Goal: Transaction & Acquisition: Book appointment/travel/reservation

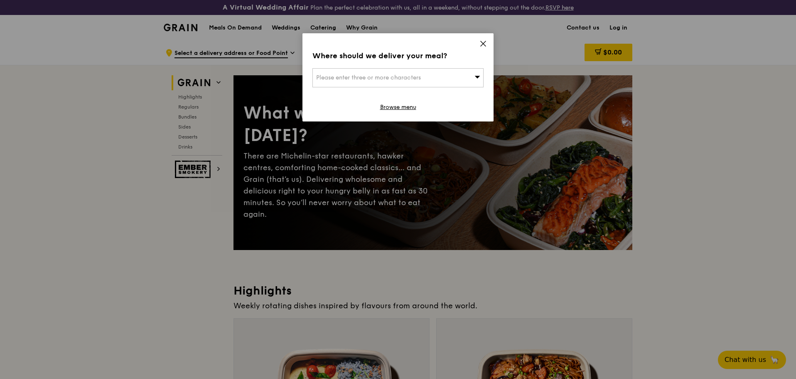
click at [466, 69] on div "Please enter three or more characters" at bounding box center [398, 77] width 171 height 19
click at [482, 44] on icon at bounding box center [483, 43] width 7 height 7
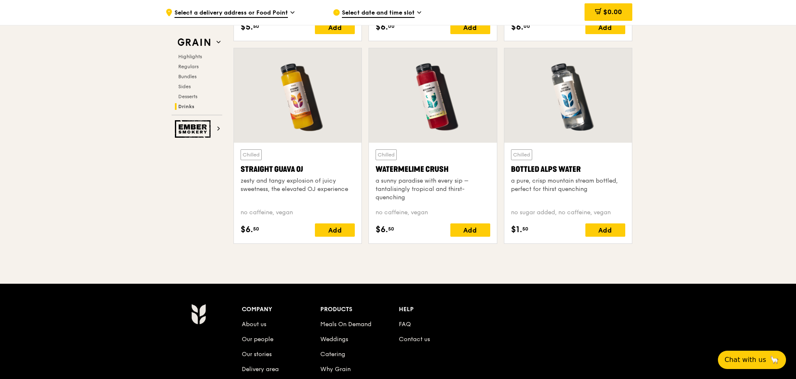
scroll to position [3442, 0]
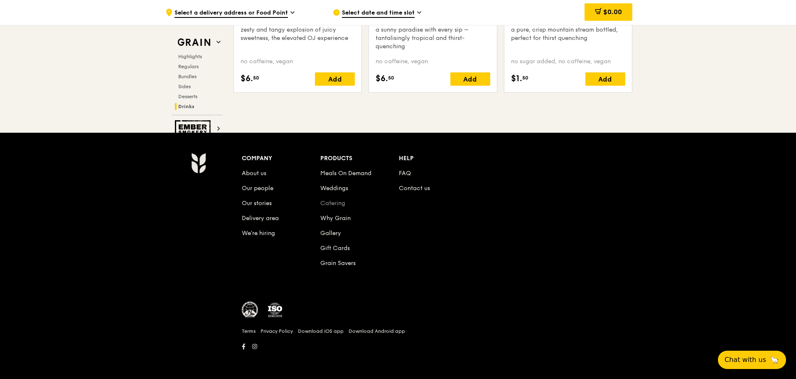
click at [340, 205] on link "Catering" at bounding box center [332, 203] width 25 height 7
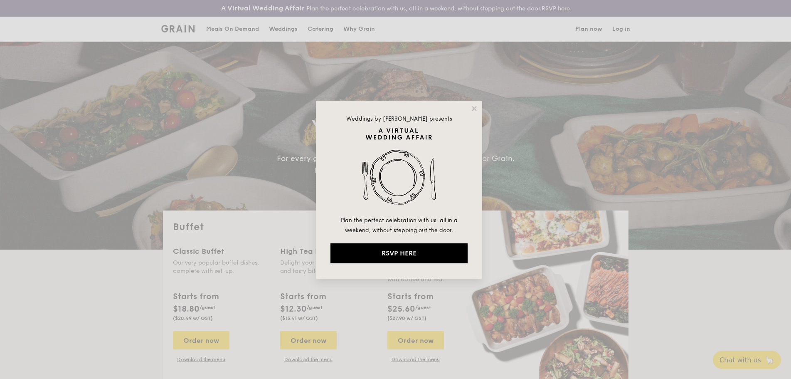
select select
click at [791, 150] on div "Weddings by [PERSON_NAME] presents Plan the perfect celebration with us, all in…" at bounding box center [395, 189] width 791 height 379
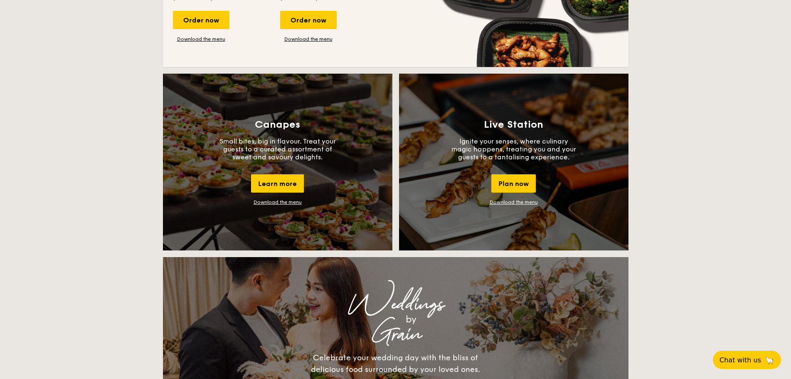
scroll to position [739, 0]
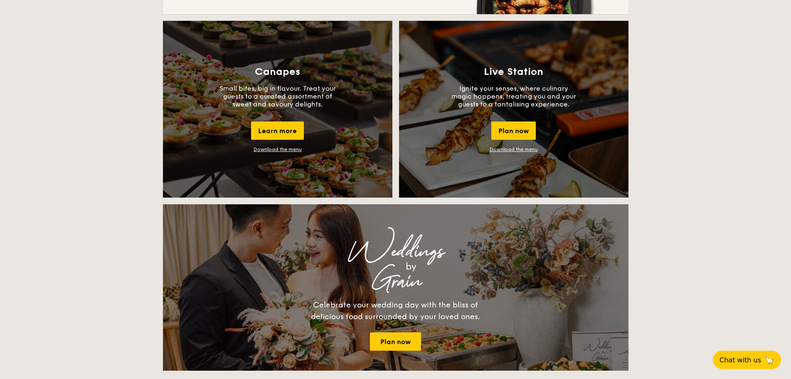
drag, startPoint x: 259, startPoint y: 70, endPoint x: 300, endPoint y: 73, distance: 40.9
click at [300, 73] on h3 "Canapes" at bounding box center [277, 72] width 45 height 12
copy h3 "Canapes"
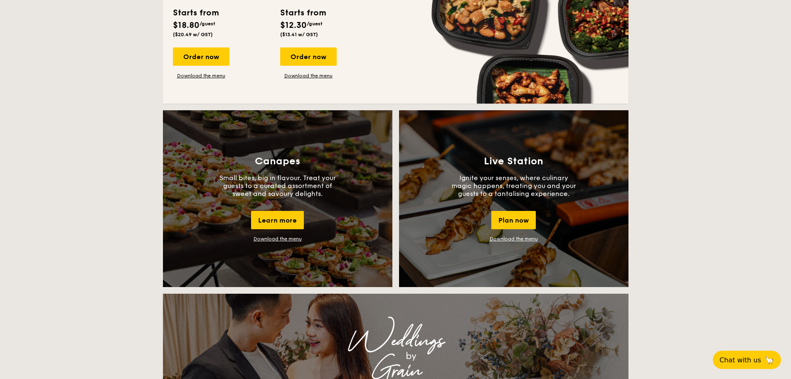
scroll to position [667, 0]
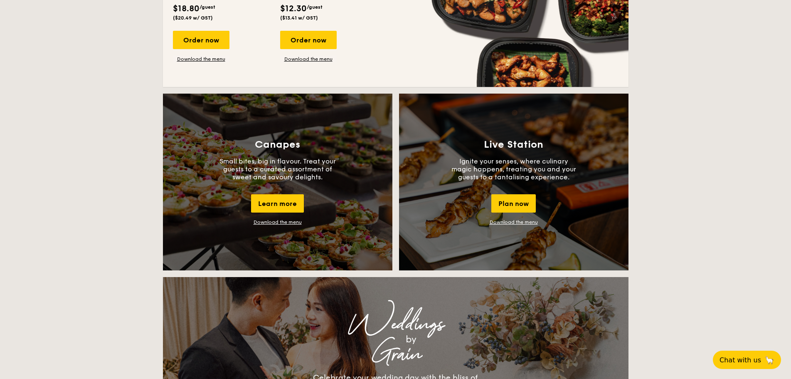
click at [735, 146] on div "Buffet Classic Buffet Our very popular buffet dishes, complete with set-up. Sta…" at bounding box center [395, 355] width 791 height 1623
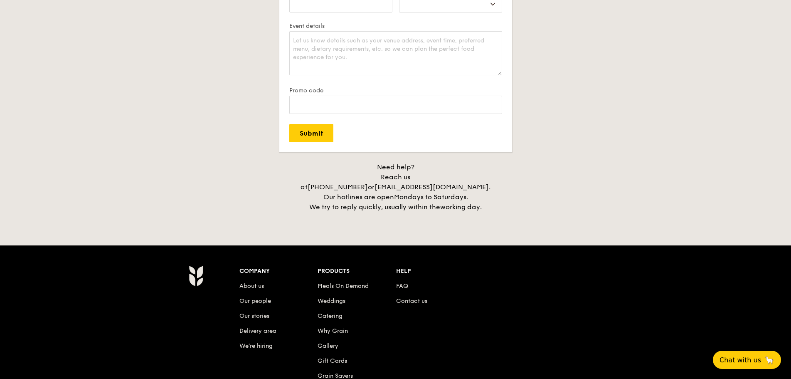
scroll to position [1624, 0]
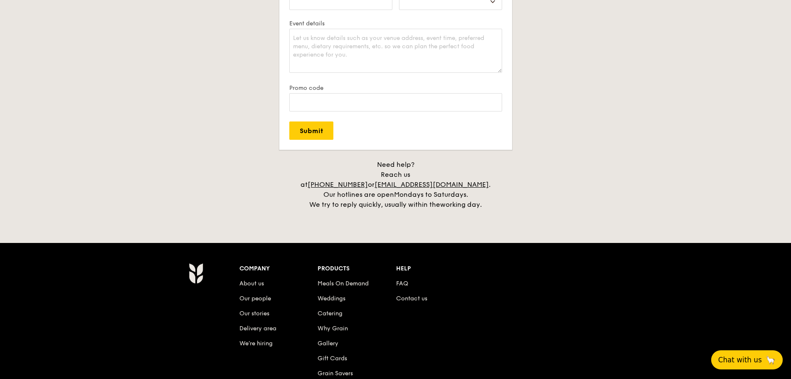
click at [743, 357] on span "Chat with us" at bounding box center [740, 359] width 44 height 8
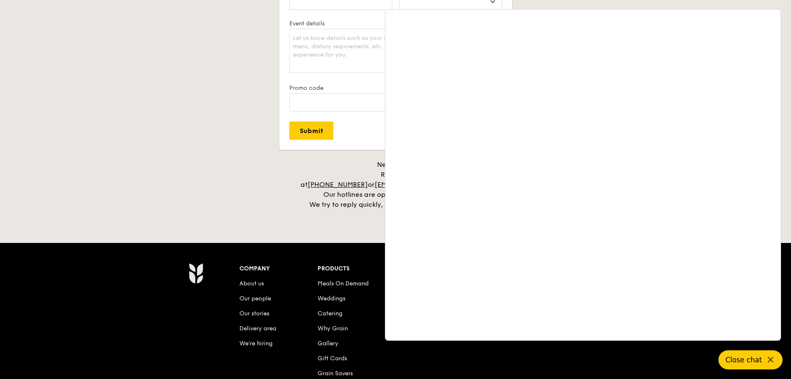
click at [274, 182] on h4 "Need help? Reach us at [PHONE_NUMBER] or [EMAIL_ADDRESS][DOMAIN_NAME] . Our hot…" at bounding box center [396, 185] width 466 height 50
click at [273, 182] on h4 "Need help? Reach us at [PHONE_NUMBER] or [EMAIL_ADDRESS][DOMAIN_NAME] . Our hot…" at bounding box center [396, 185] width 466 height 50
drag, startPoint x: 241, startPoint y: 136, endPoint x: 306, endPoint y: 161, distance: 69.5
click at [248, 136] on div "Plan now We love hearing from our customers. Talk to us about anything. We are …" at bounding box center [396, 17] width 466 height 386
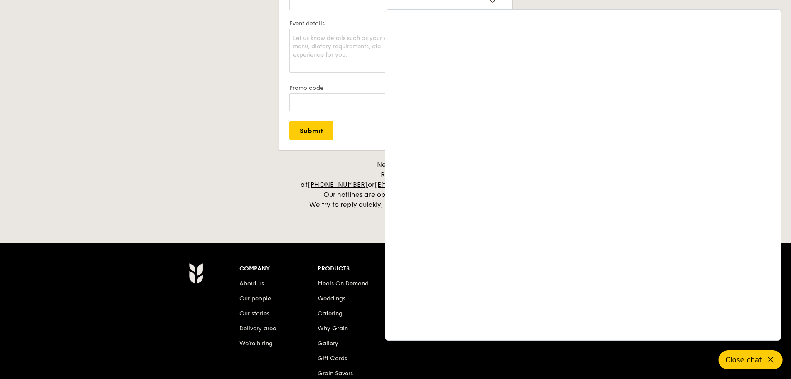
click at [767, 361] on icon at bounding box center [771, 360] width 10 height 10
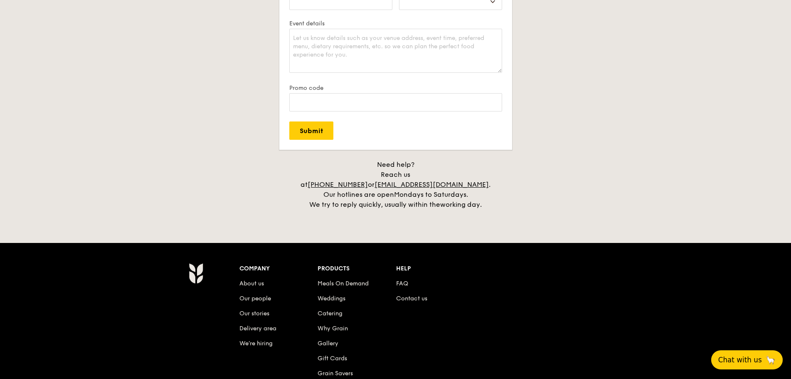
click at [574, 196] on h4 "Need help? Reach us at [PHONE_NUMBER] or [EMAIL_ADDRESS][DOMAIN_NAME] . Our hot…" at bounding box center [396, 185] width 466 height 50
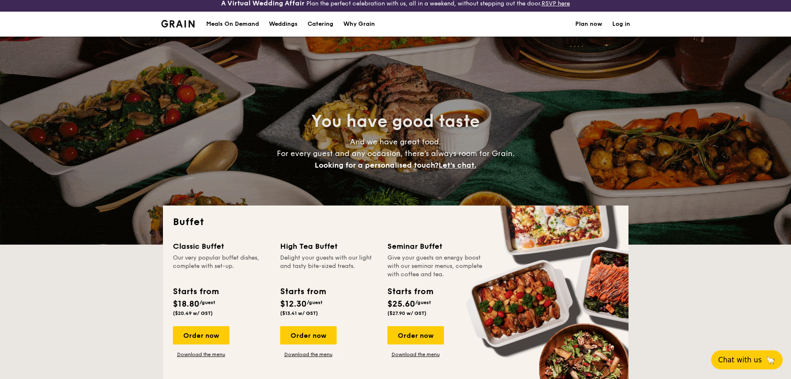
scroll to position [0, 0]
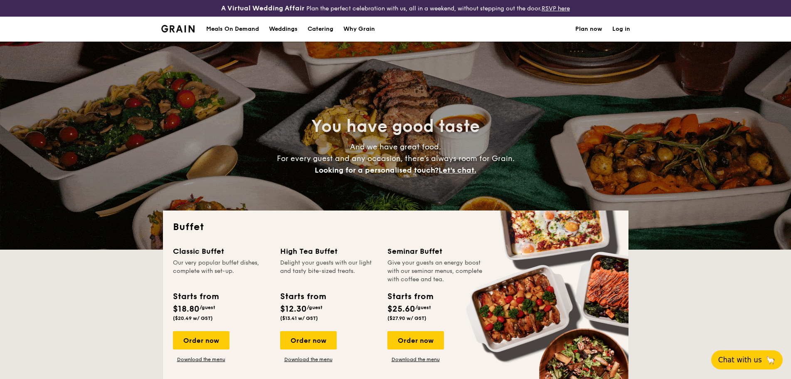
click at [287, 30] on div "Weddings" at bounding box center [283, 29] width 29 height 25
